Goal: Task Accomplishment & Management: Manage account settings

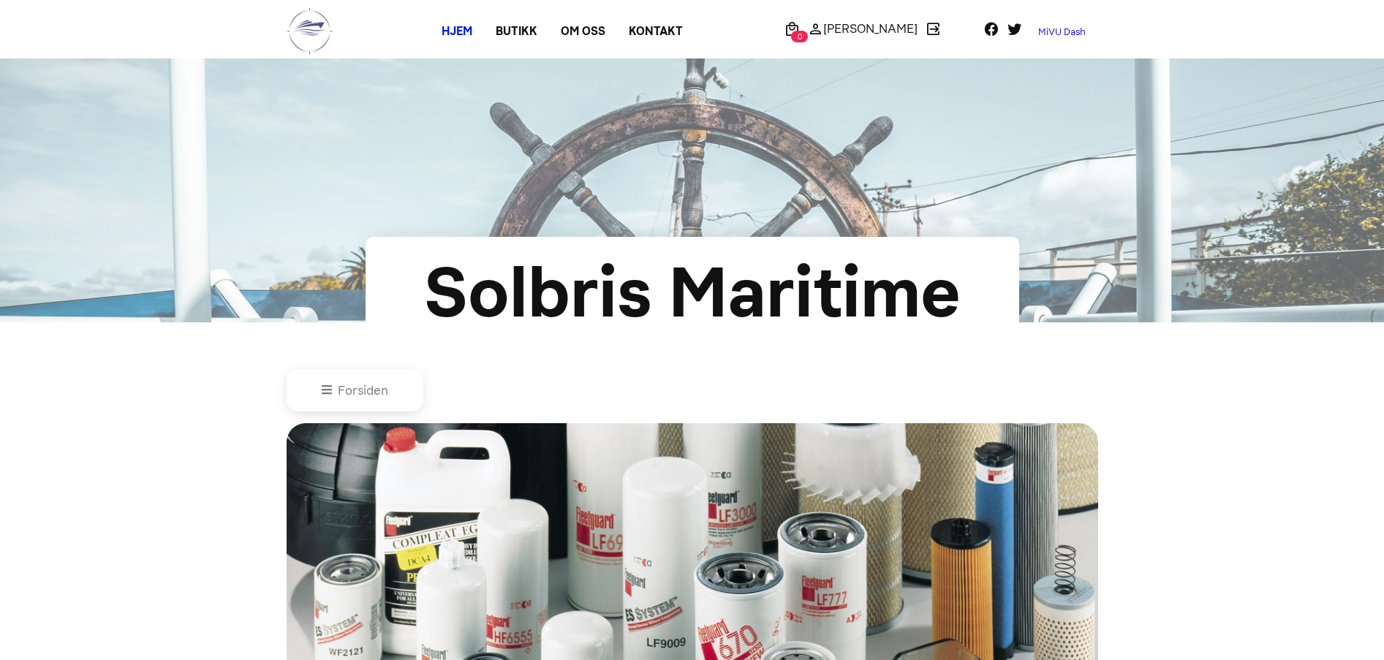
click at [1054, 33] on link "MiVU Dash" at bounding box center [1061, 31] width 71 height 23
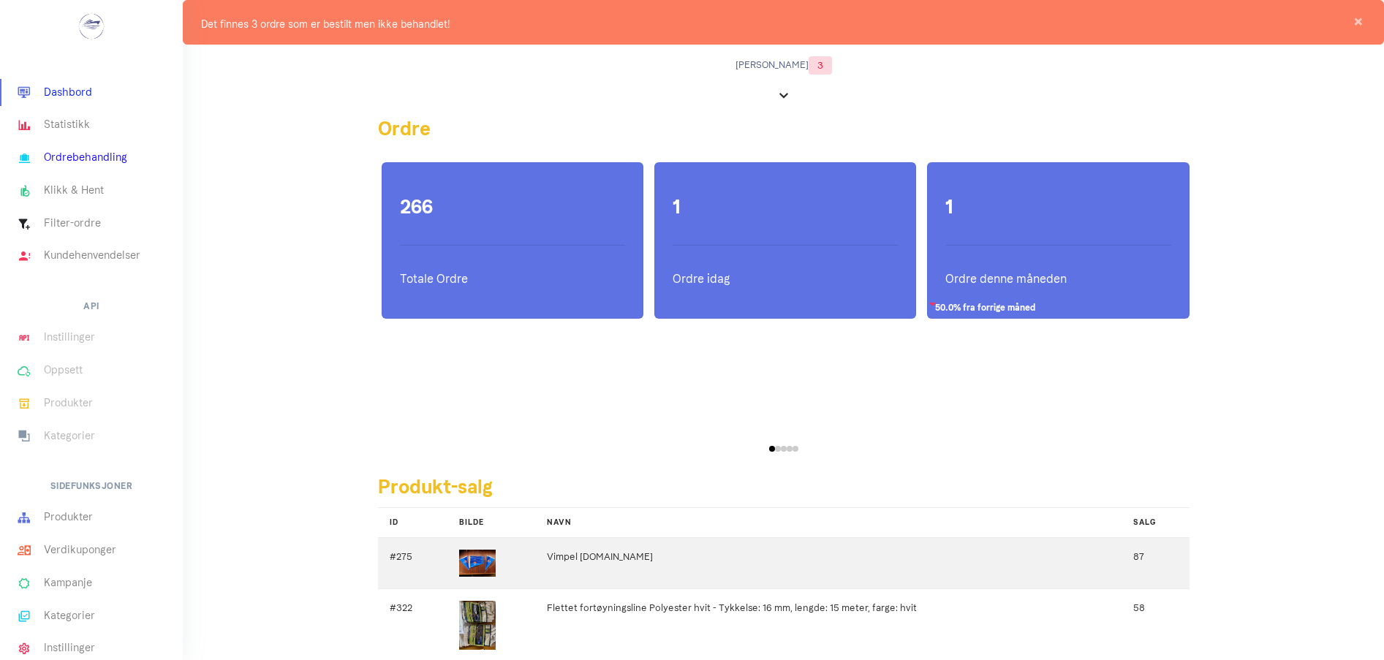
click at [99, 156] on link "Ordrebehandling" at bounding box center [91, 158] width 183 height 33
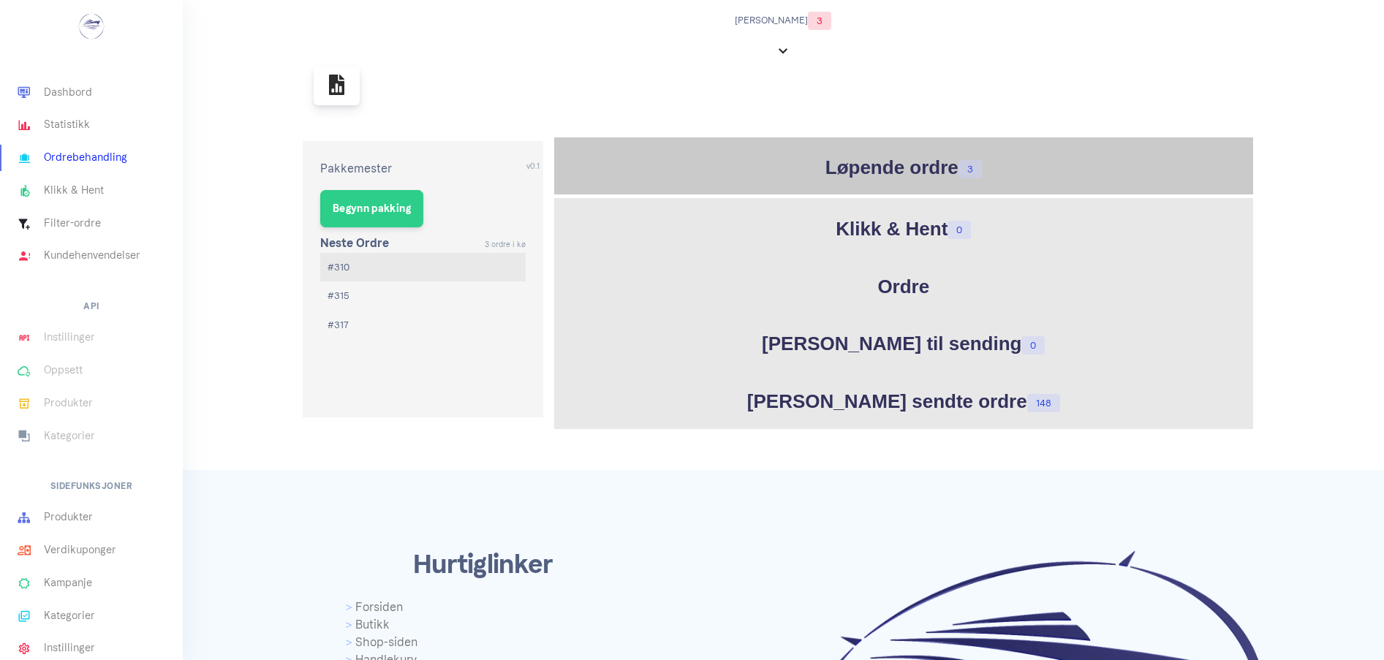
click at [939, 167] on h1 "Løpende ordre 3" at bounding box center [904, 168] width 692 height 29
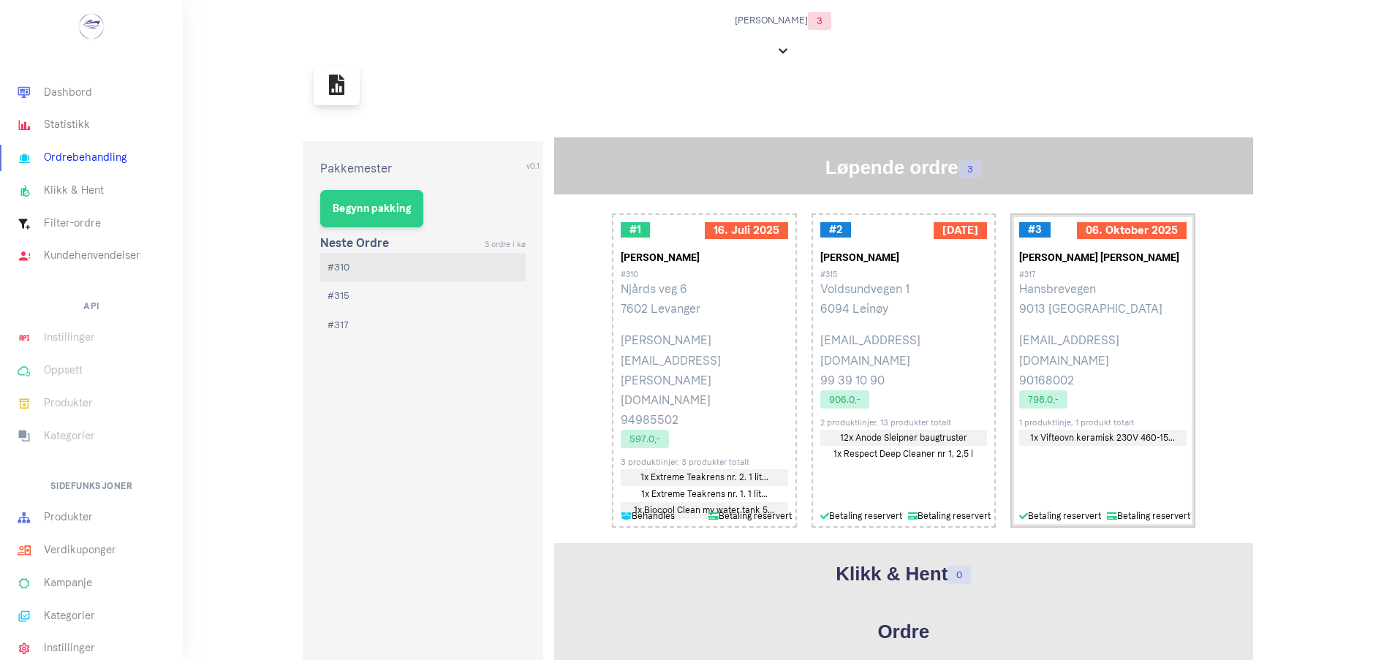
click at [1045, 289] on p "Hansbrevegen 9013 Tromsø" at bounding box center [1102, 298] width 167 height 39
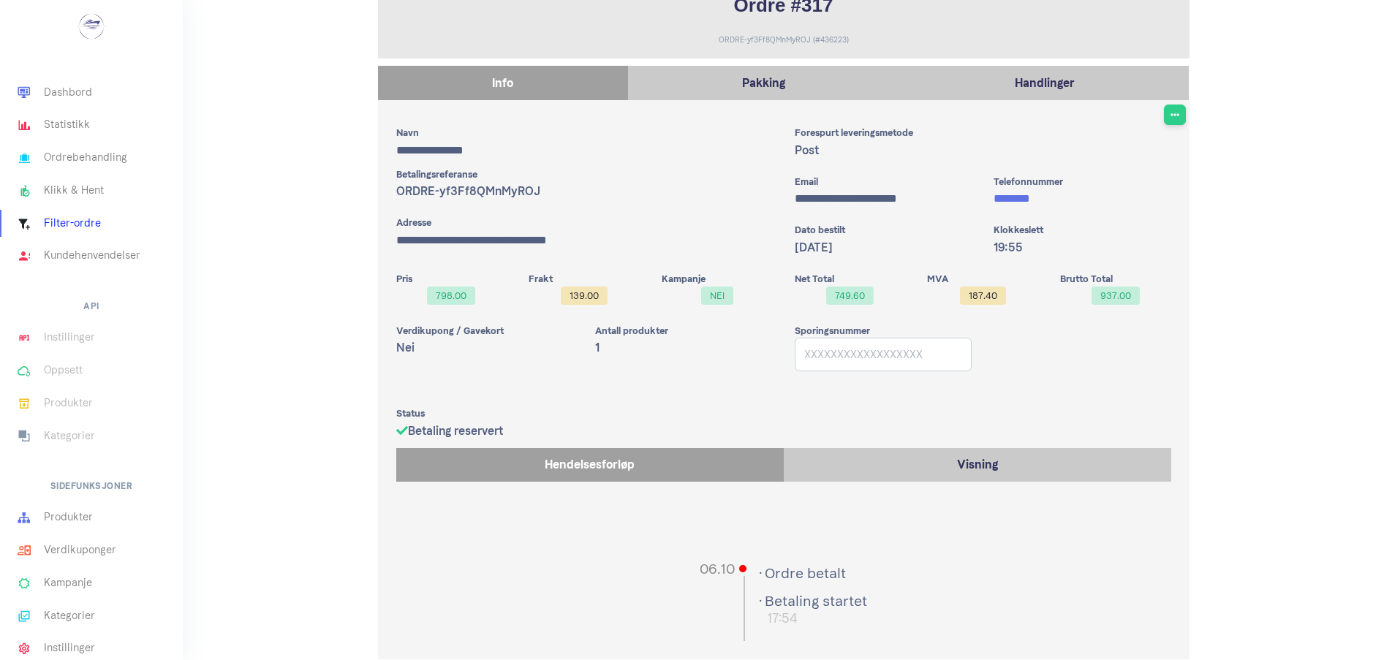
scroll to position [187, 0]
click at [993, 86] on p "Handlinger" at bounding box center [1044, 82] width 274 height 20
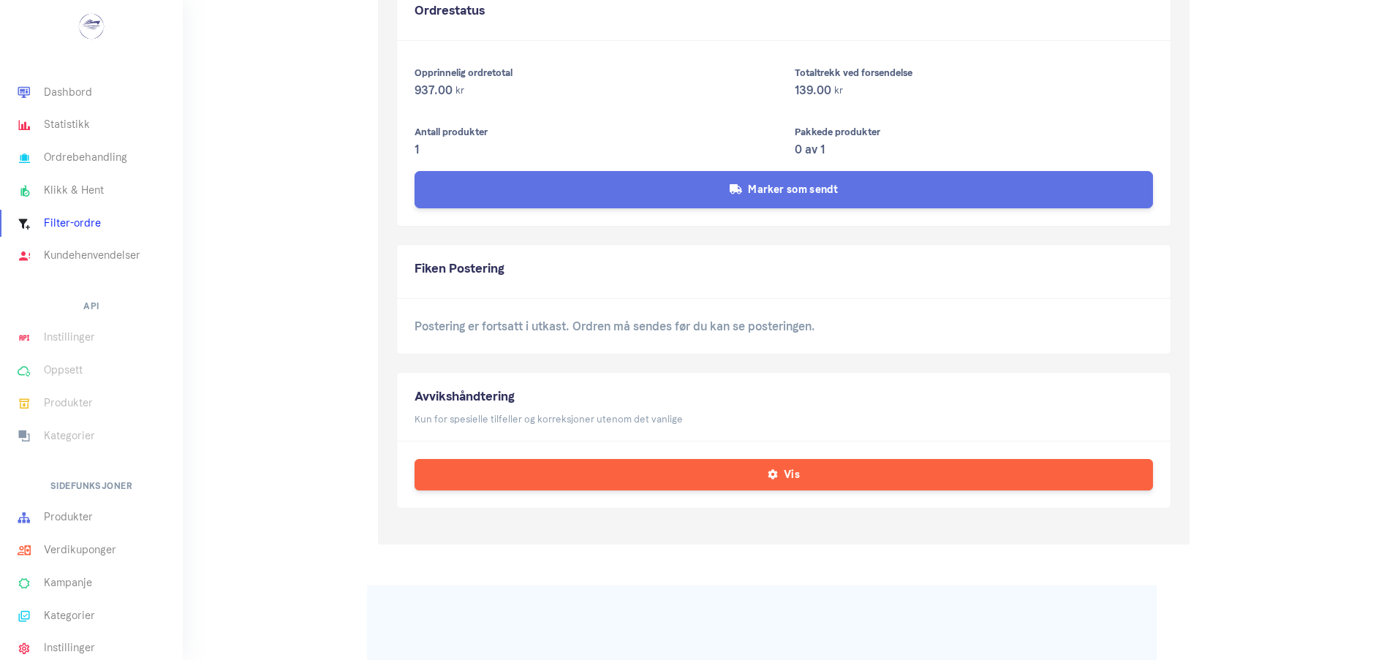
scroll to position [875, 0]
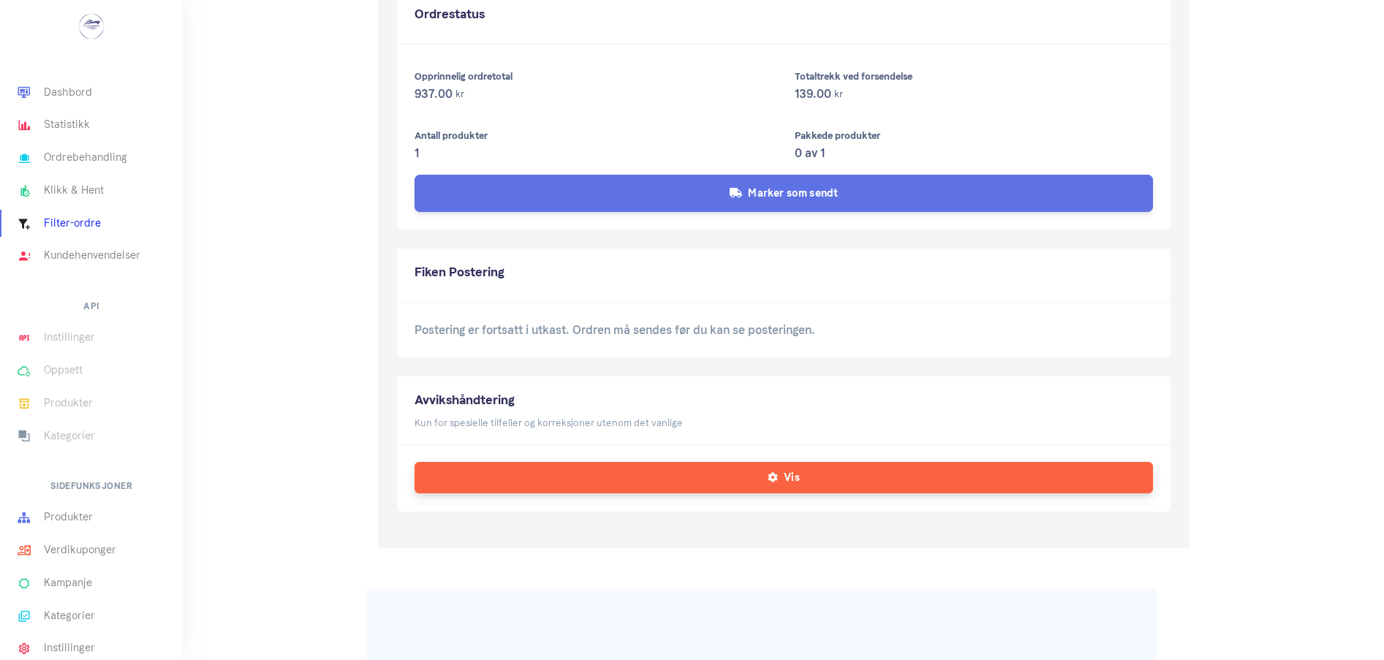
click at [690, 485] on button "Vis" at bounding box center [784, 477] width 738 height 31
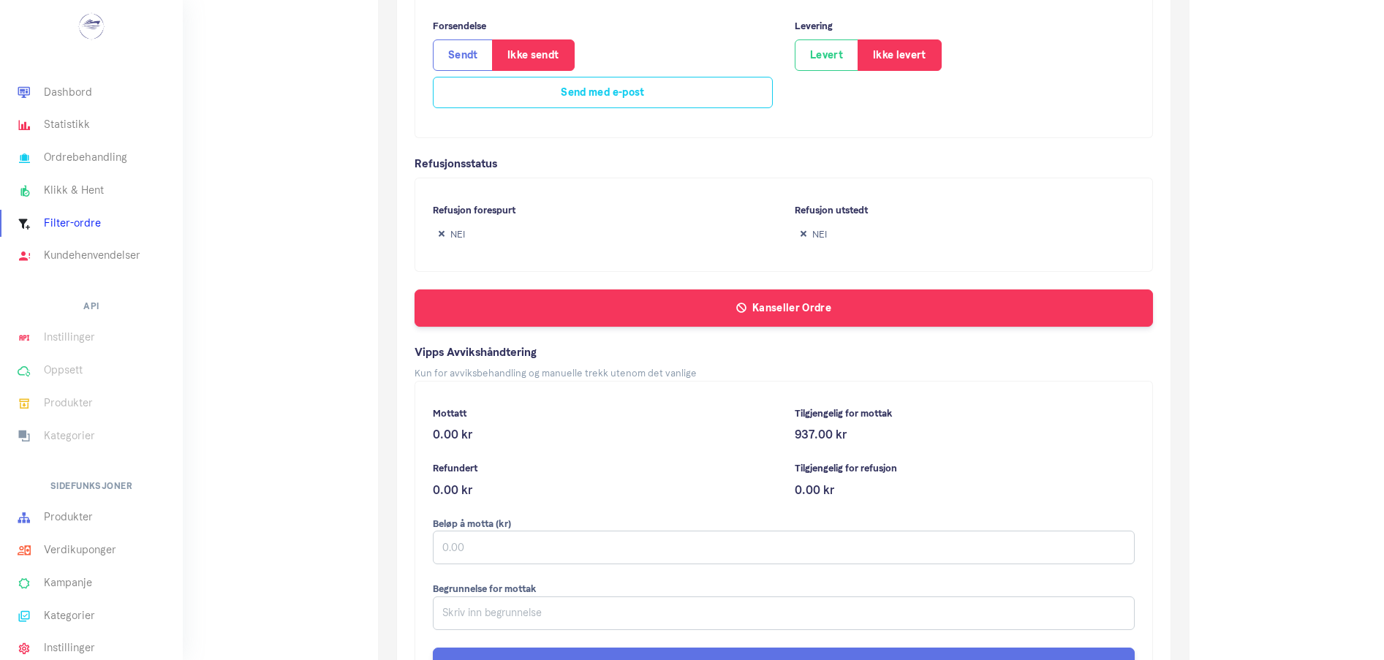
scroll to position [1545, 0]
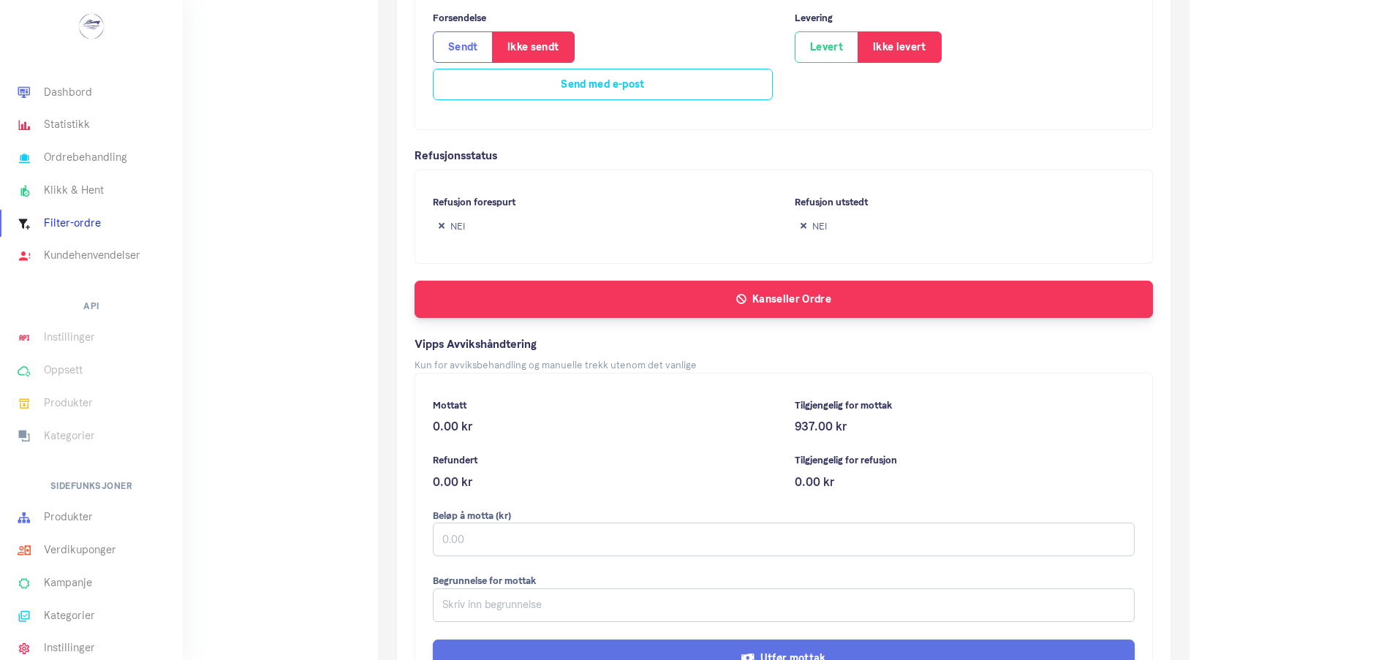
click at [659, 304] on button "Kanseller Ordre" at bounding box center [784, 299] width 738 height 37
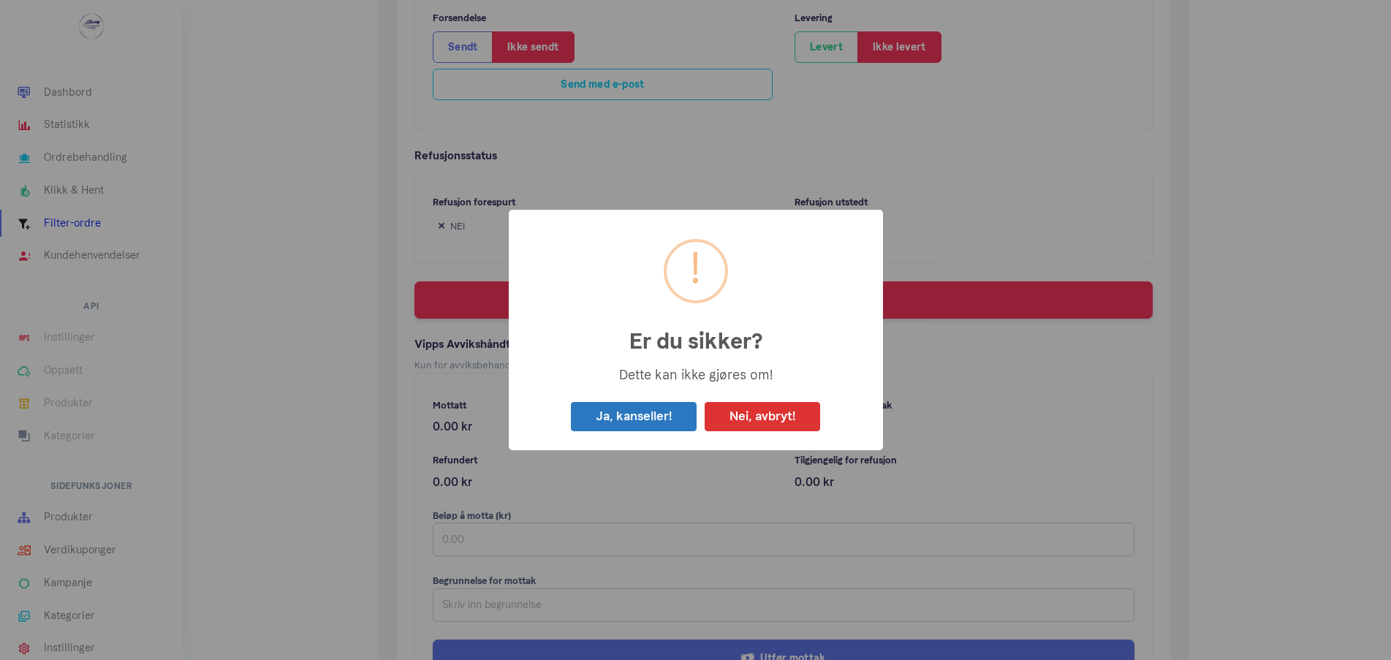
click at [639, 425] on button "Ja, kanseller!" at bounding box center [634, 417] width 126 height 30
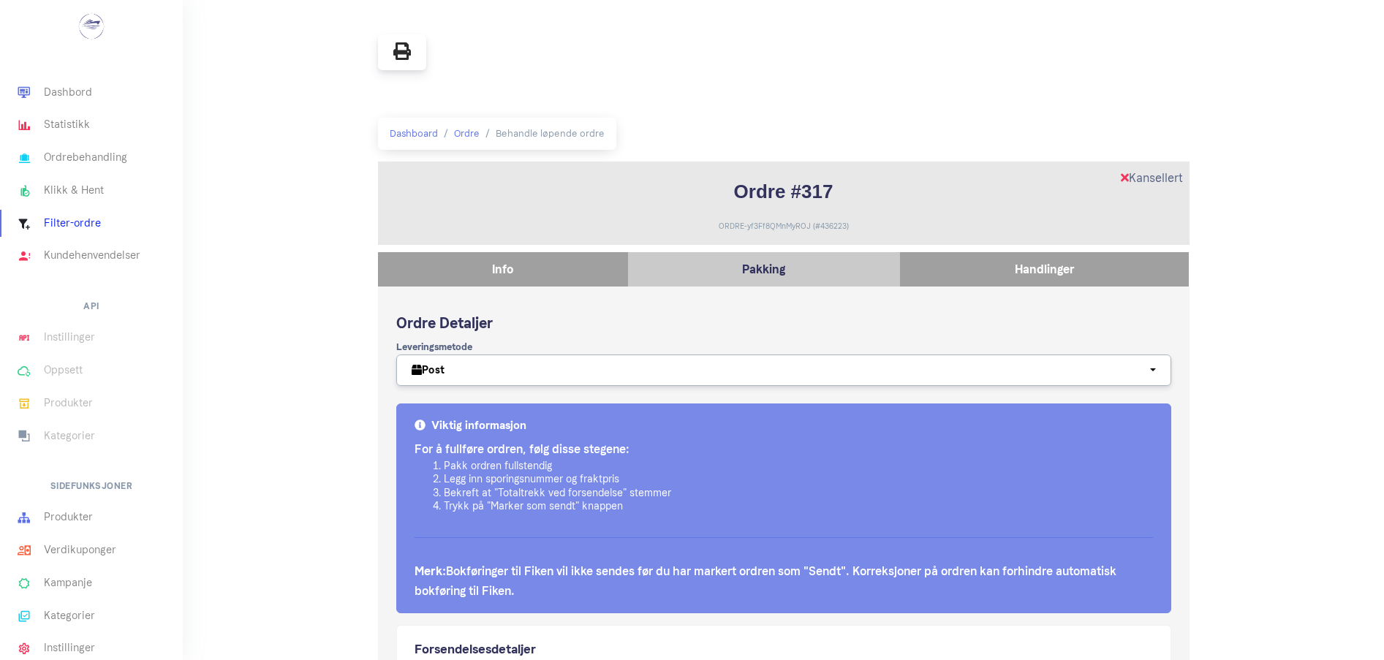
click at [548, 269] on p "Info" at bounding box center [502, 270] width 235 height 20
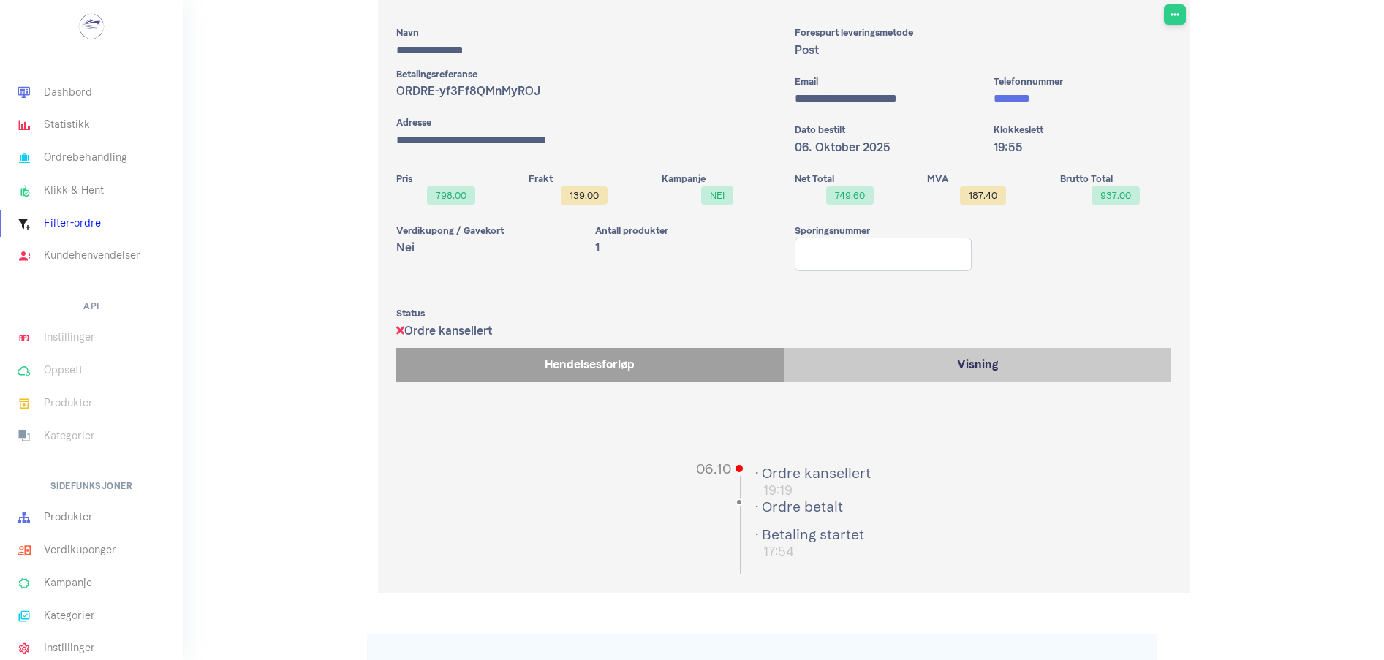
scroll to position [316, 0]
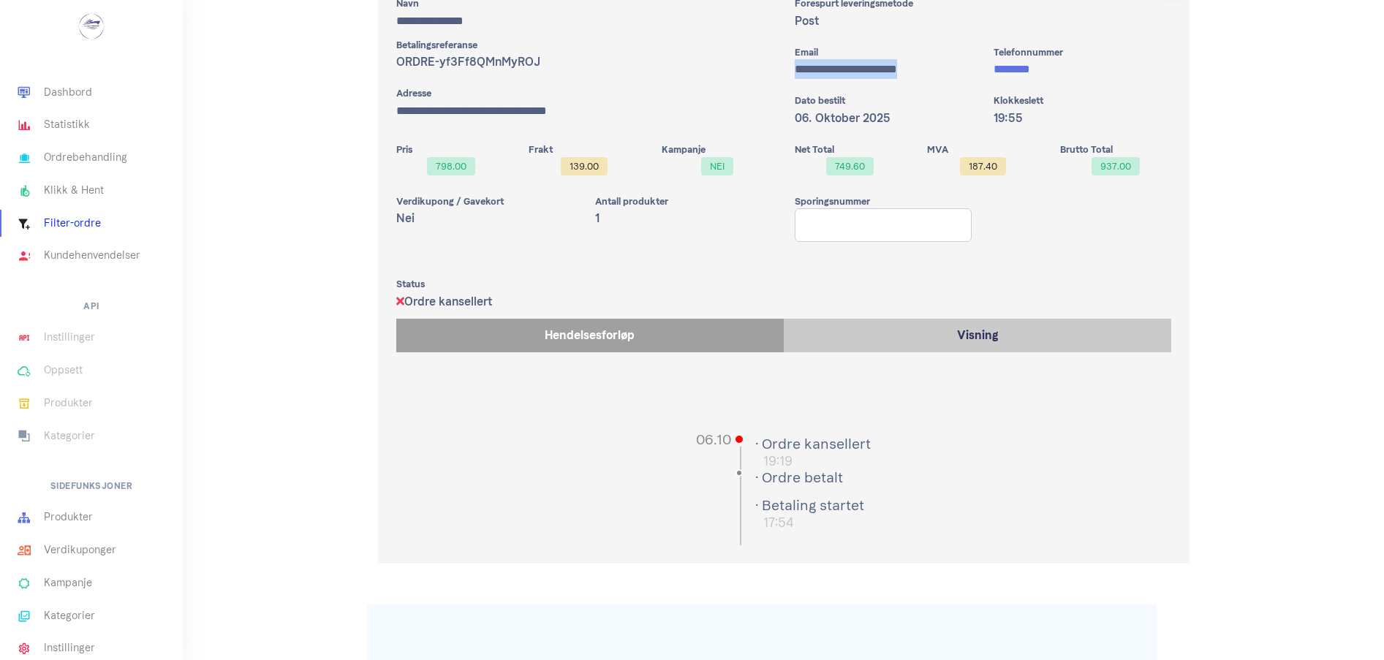
drag, startPoint x: 793, startPoint y: 72, endPoint x: 942, endPoint y: 70, distance: 149.2
click at [942, 70] on div "**********" at bounding box center [884, 62] width 200 height 34
copy p "**********"
click at [68, 513] on link "Produkter" at bounding box center [91, 518] width 183 height 33
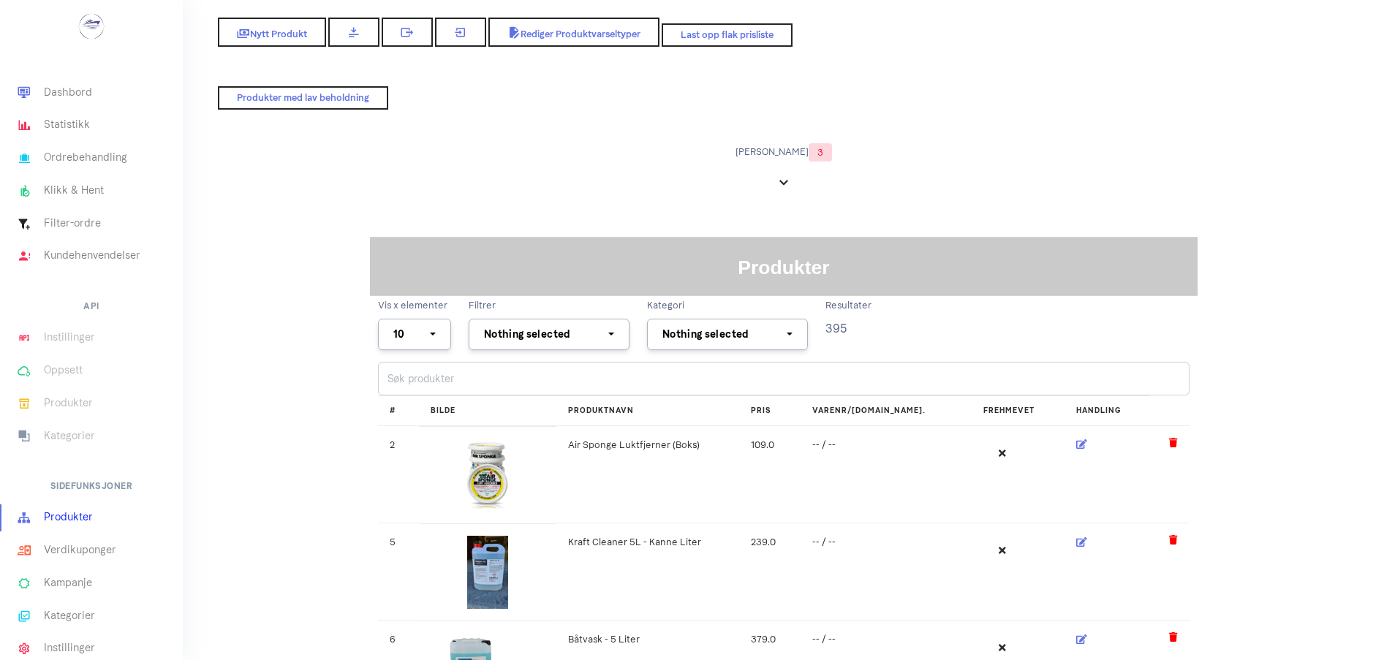
select select
click at [531, 382] on input "search" at bounding box center [783, 379] width 811 height 34
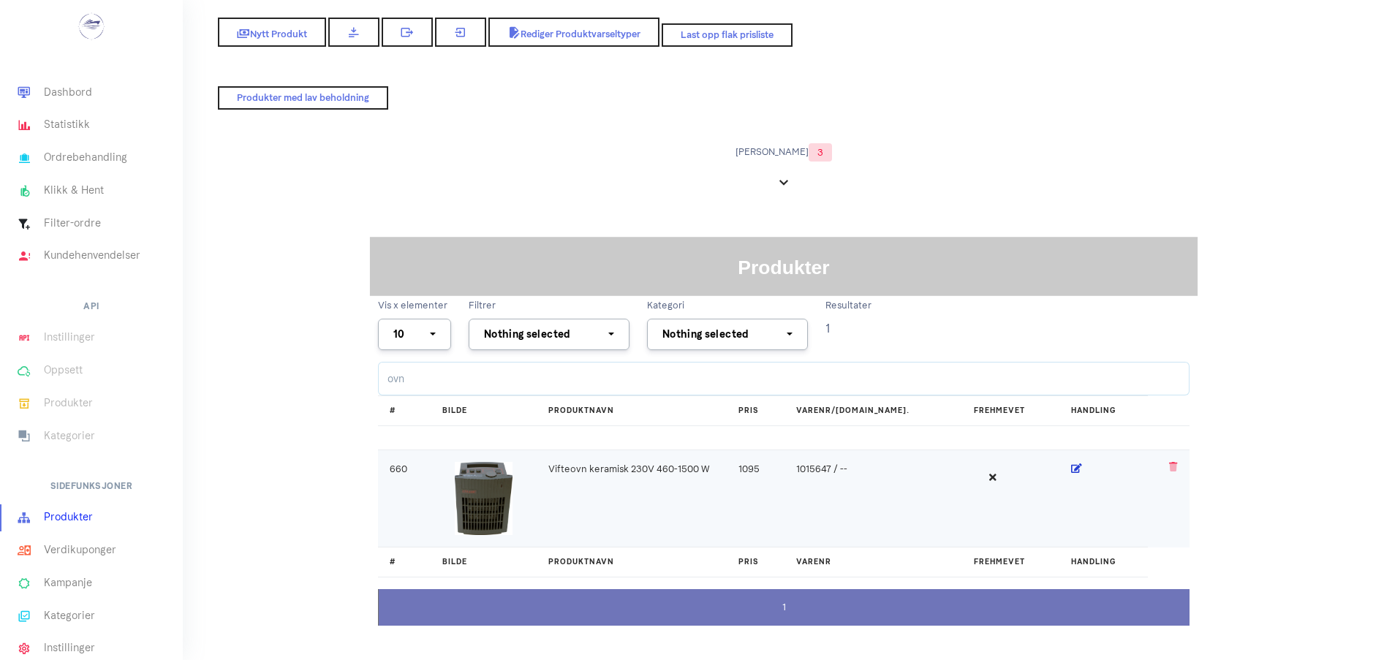
type input "ovn"
click at [1071, 469] on icon at bounding box center [1076, 468] width 11 height 10
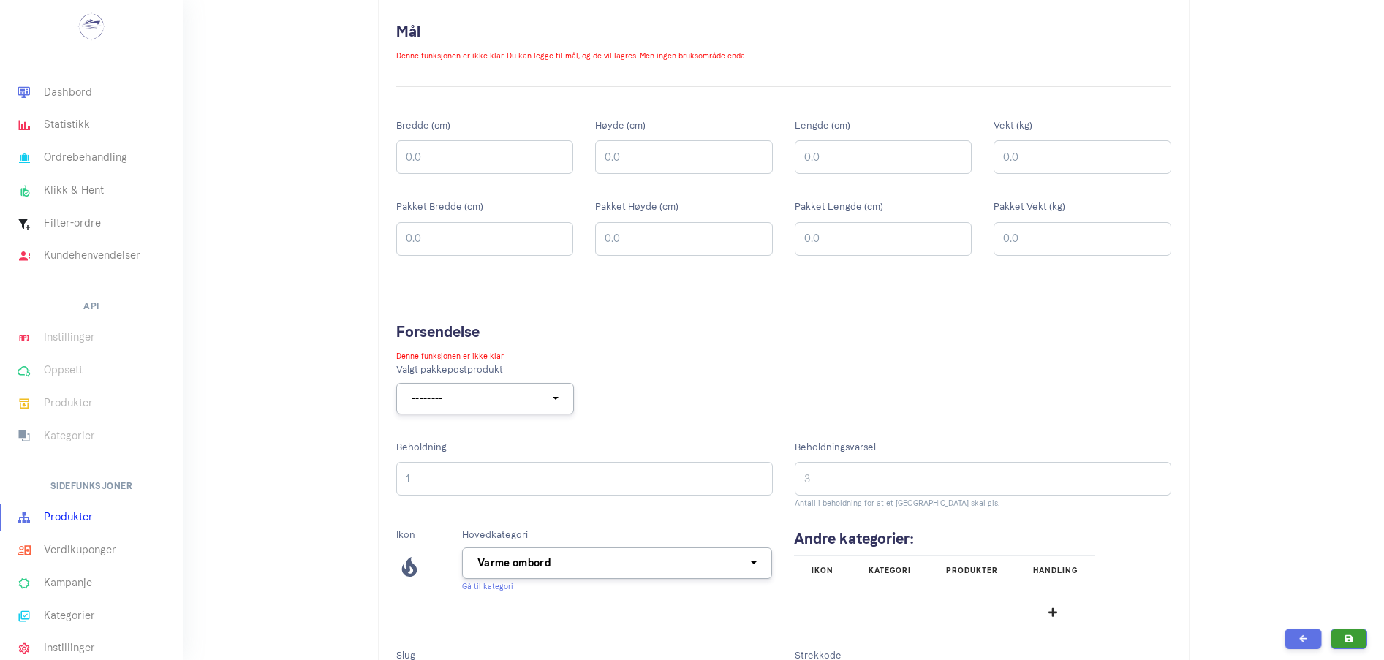
scroll to position [318, 0]
type input "0"
click at [760, 477] on input "0" at bounding box center [584, 475] width 376 height 34
click at [1352, 644] on button "submit" at bounding box center [1349, 638] width 37 height 20
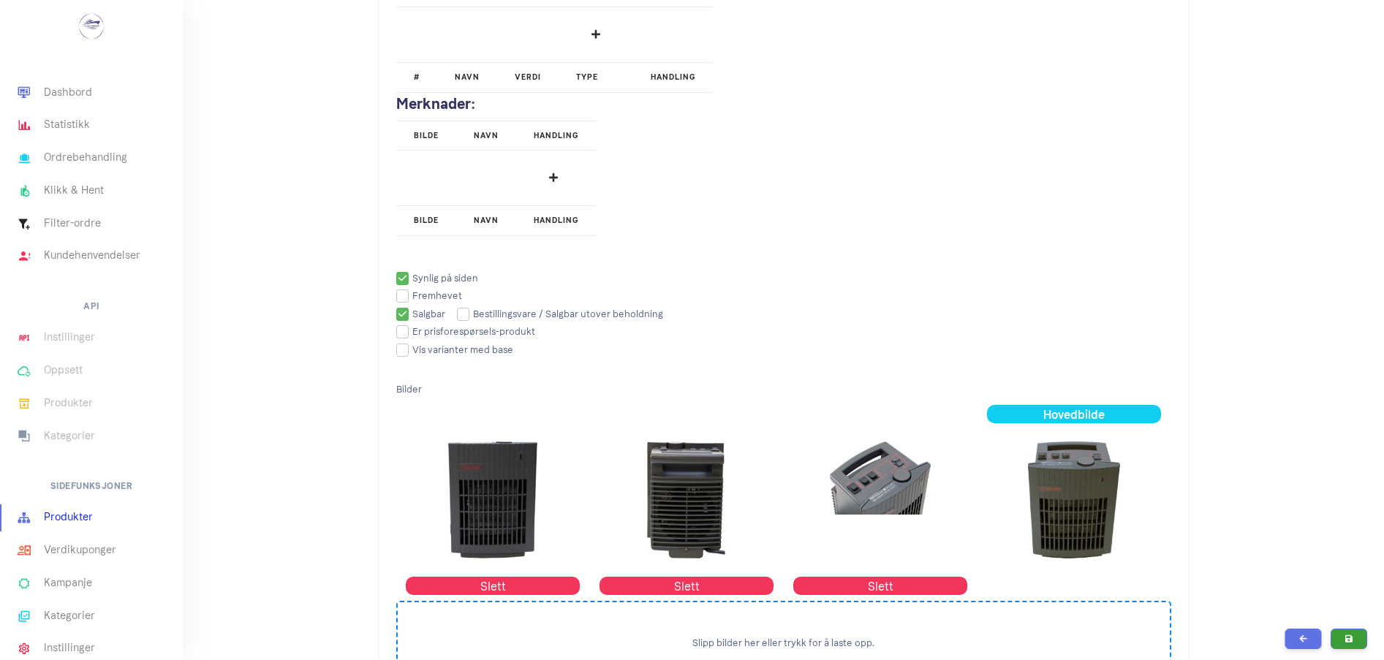
scroll to position [2209, 0]
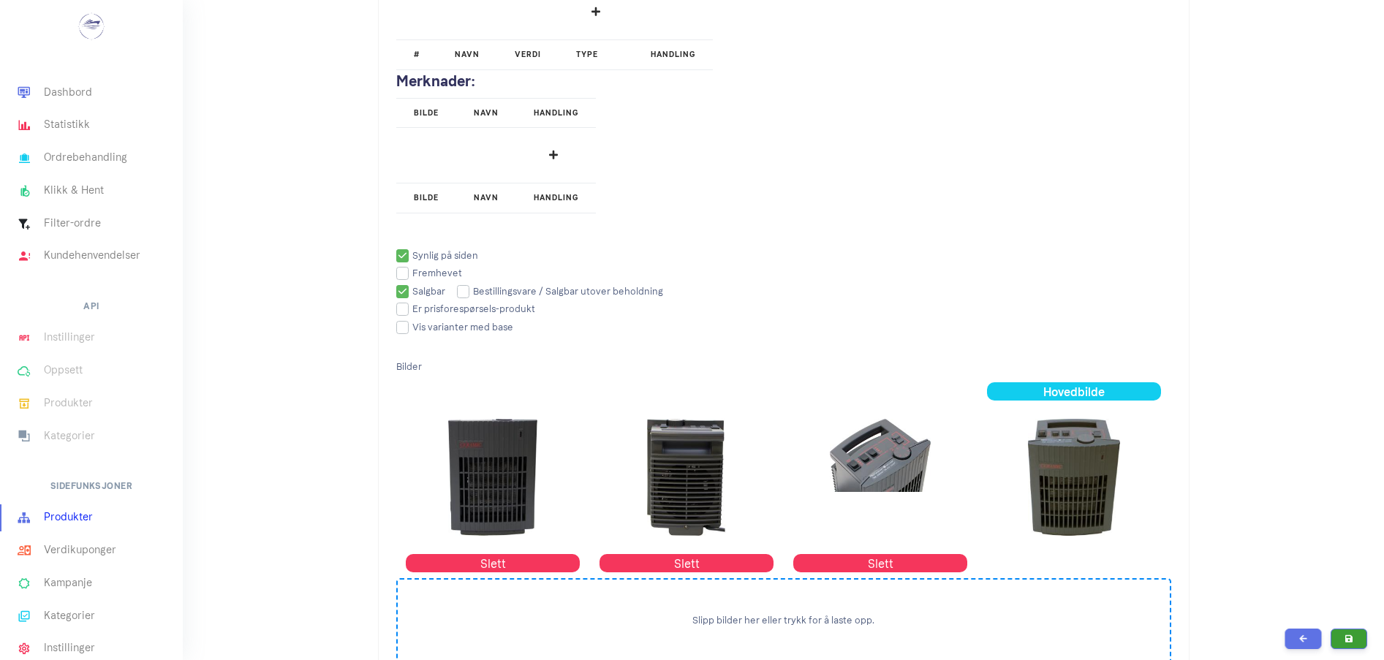
click at [409, 254] on input "checkbox" at bounding box center [437, 256] width 82 height 10
checkbox input "false"
click at [400, 293] on input "checkbox" at bounding box center [420, 292] width 49 height 10
checkbox input "false"
click at [1350, 637] on icon "submit" at bounding box center [1349, 638] width 8 height 9
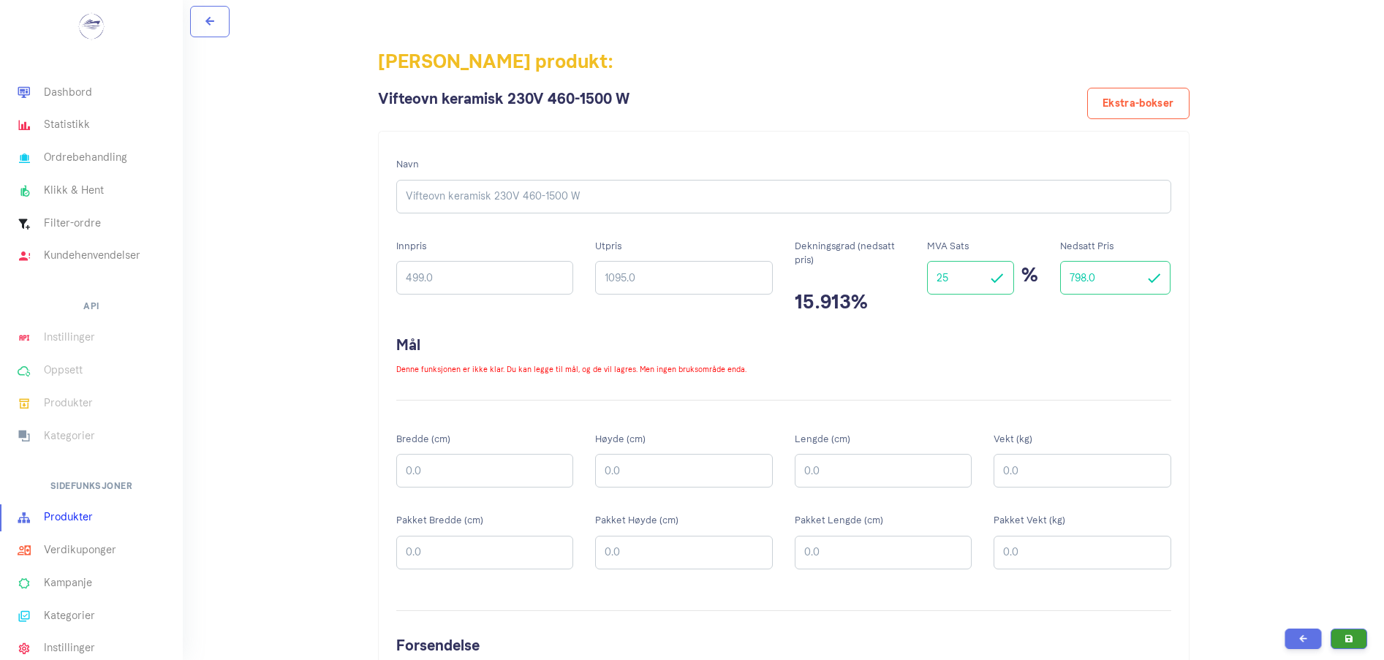
scroll to position [2209, 0]
